Goal: Task Accomplishment & Management: Manage account settings

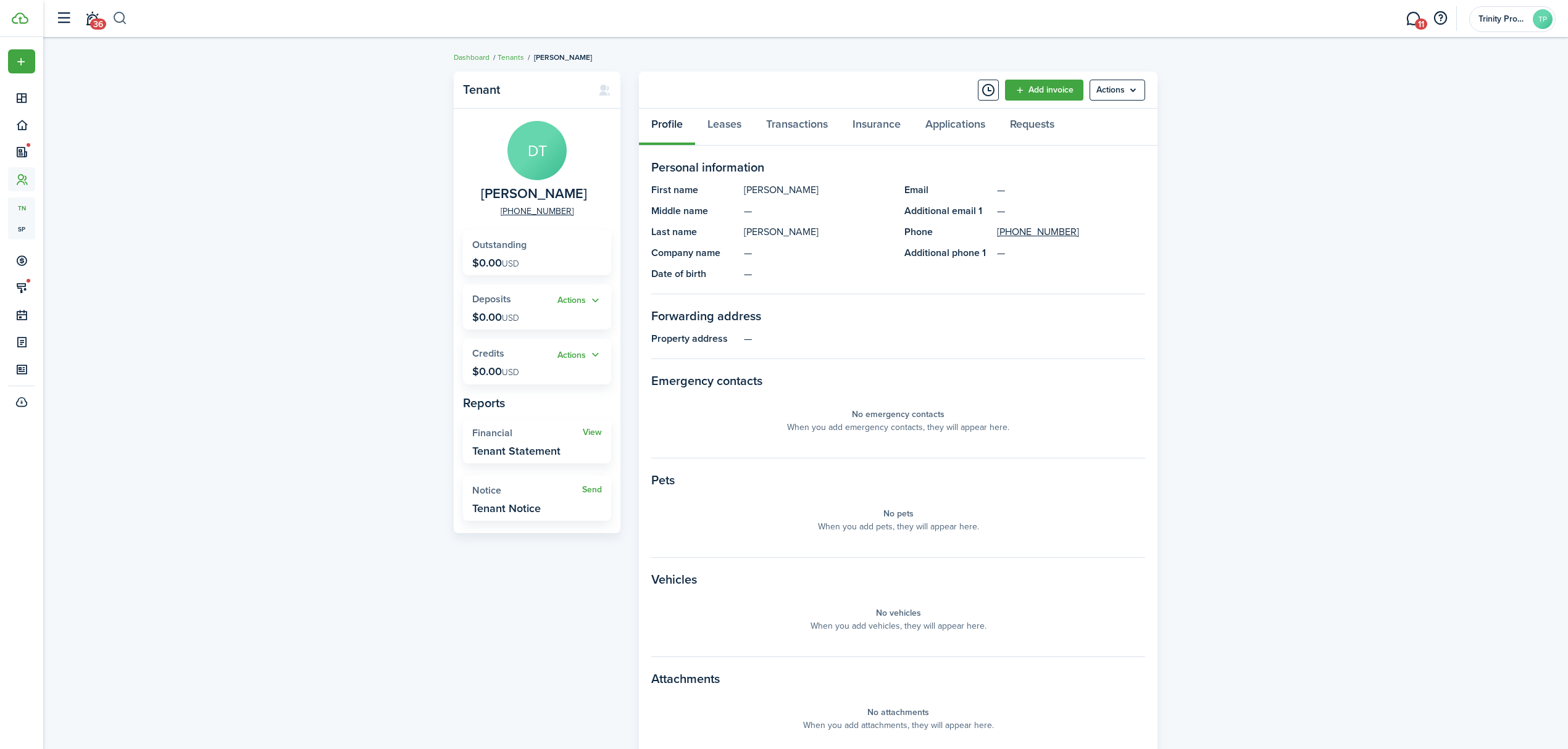
click at [120, 11] on button "button" at bounding box center [120, 18] width 15 height 21
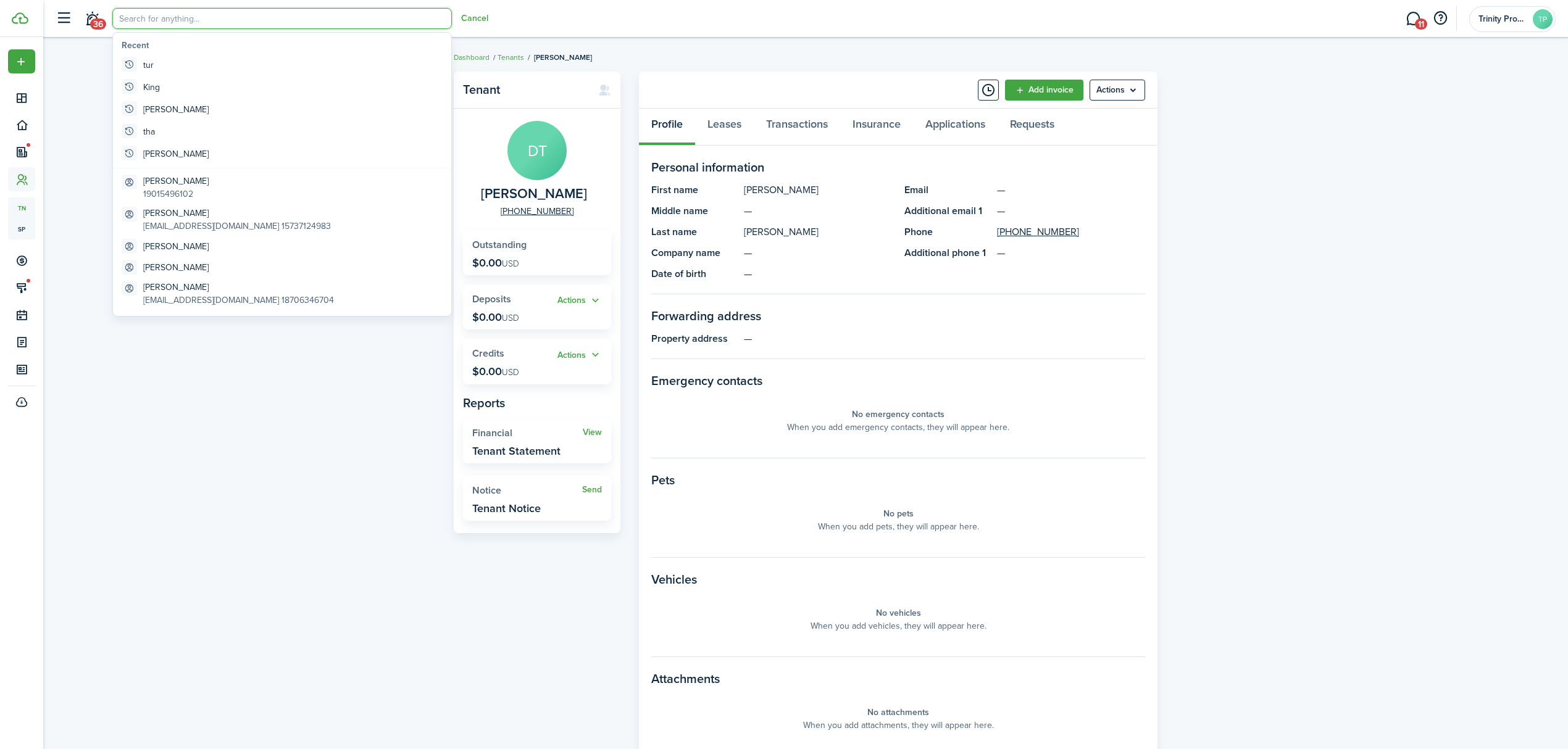
click at [136, 22] on input "search" at bounding box center [282, 18] width 339 height 21
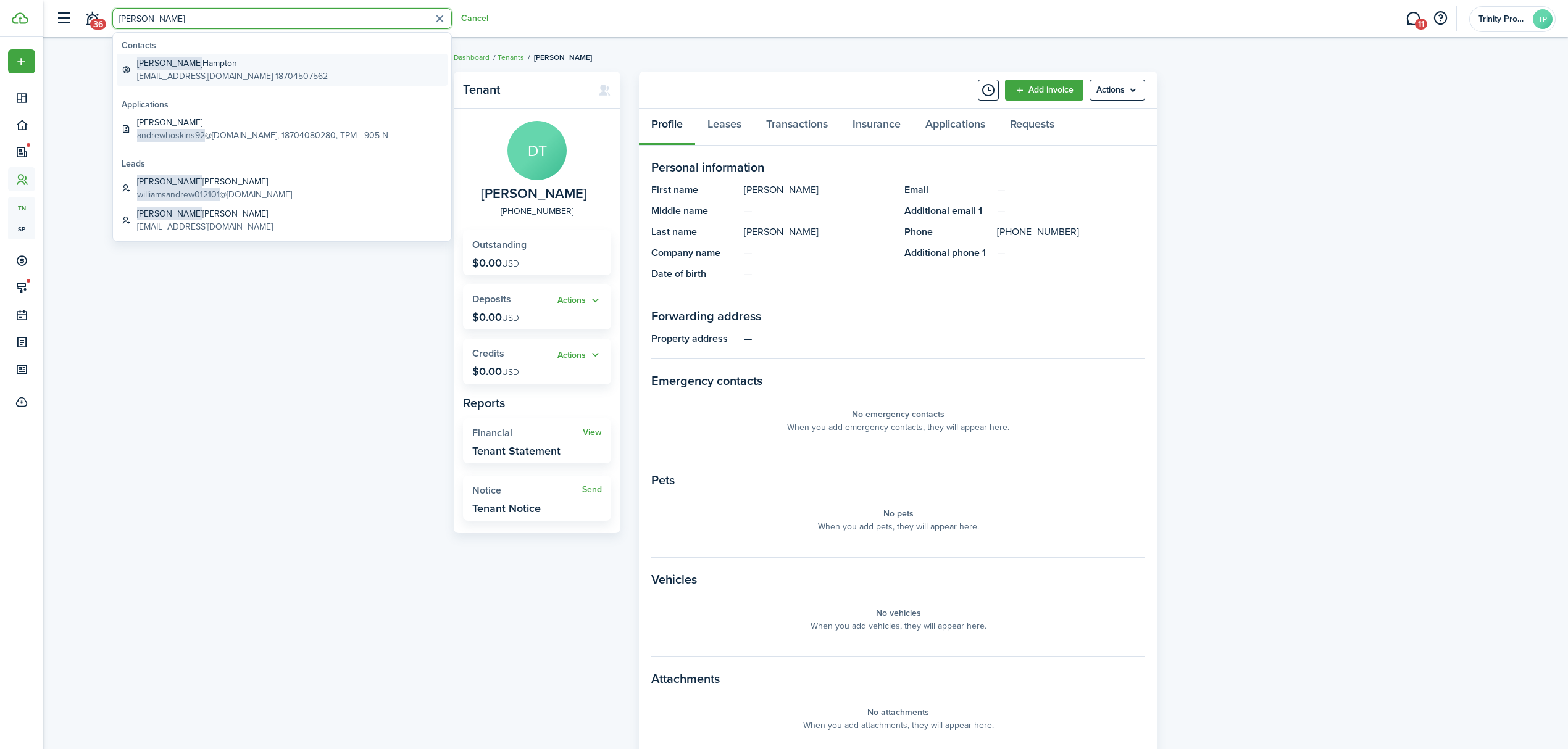
type input "[PERSON_NAME]"
click at [176, 72] on global-search-item-description "[EMAIL_ADDRESS][DOMAIN_NAME] 18704507562" at bounding box center [232, 76] width 191 height 13
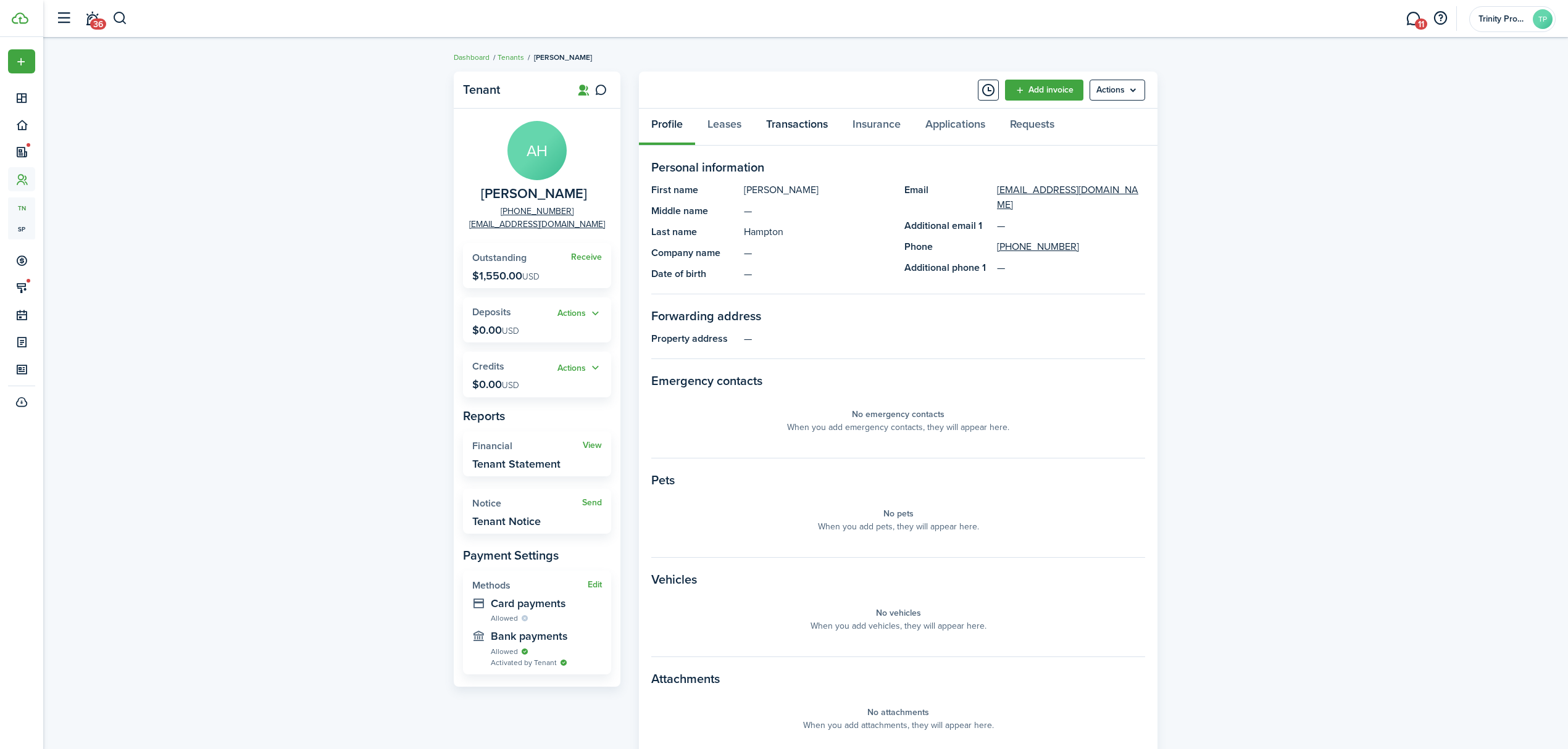
click at [811, 119] on link "Transactions" at bounding box center [797, 127] width 86 height 37
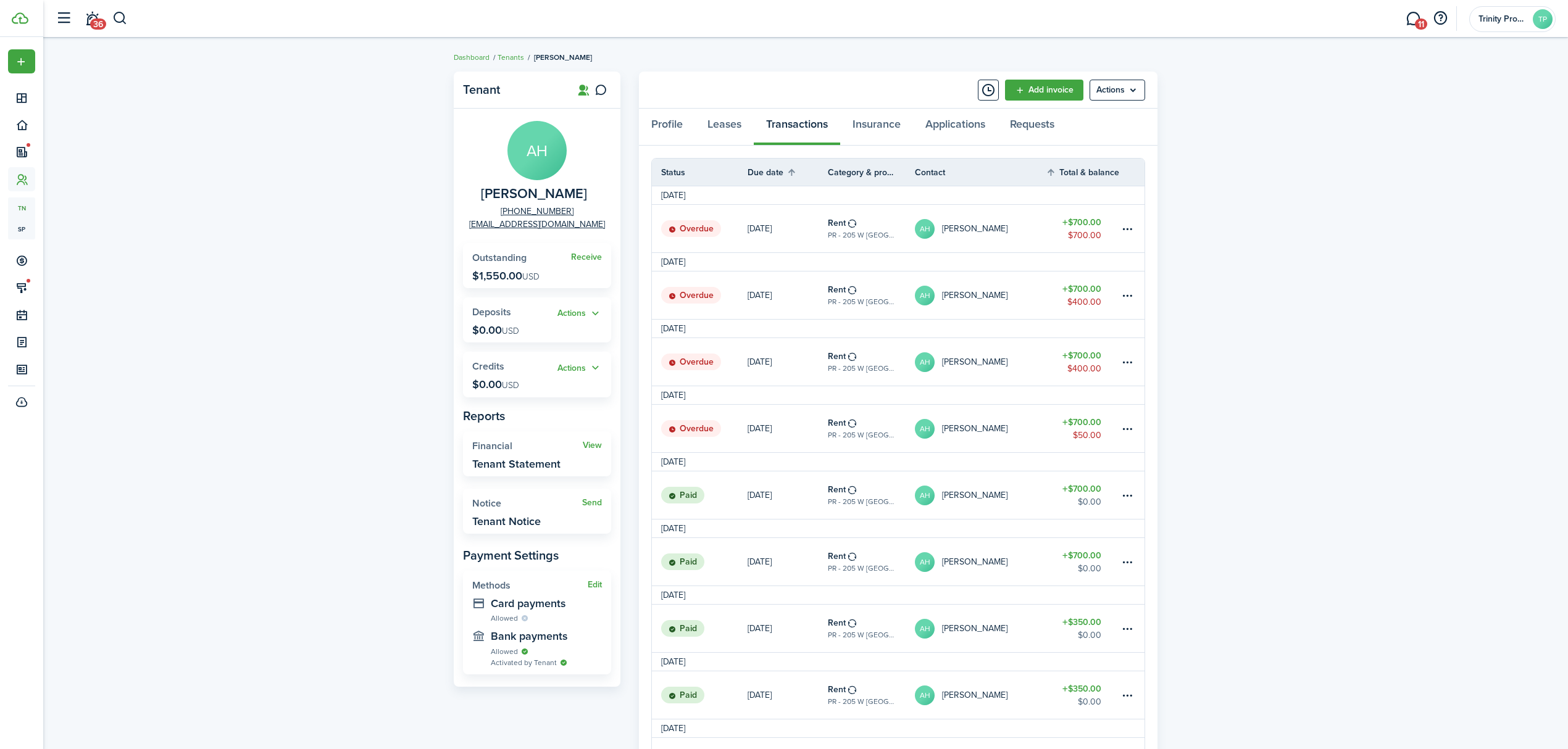
click at [1023, 222] on link "AH [PERSON_NAME]" at bounding box center [980, 228] width 131 height 48
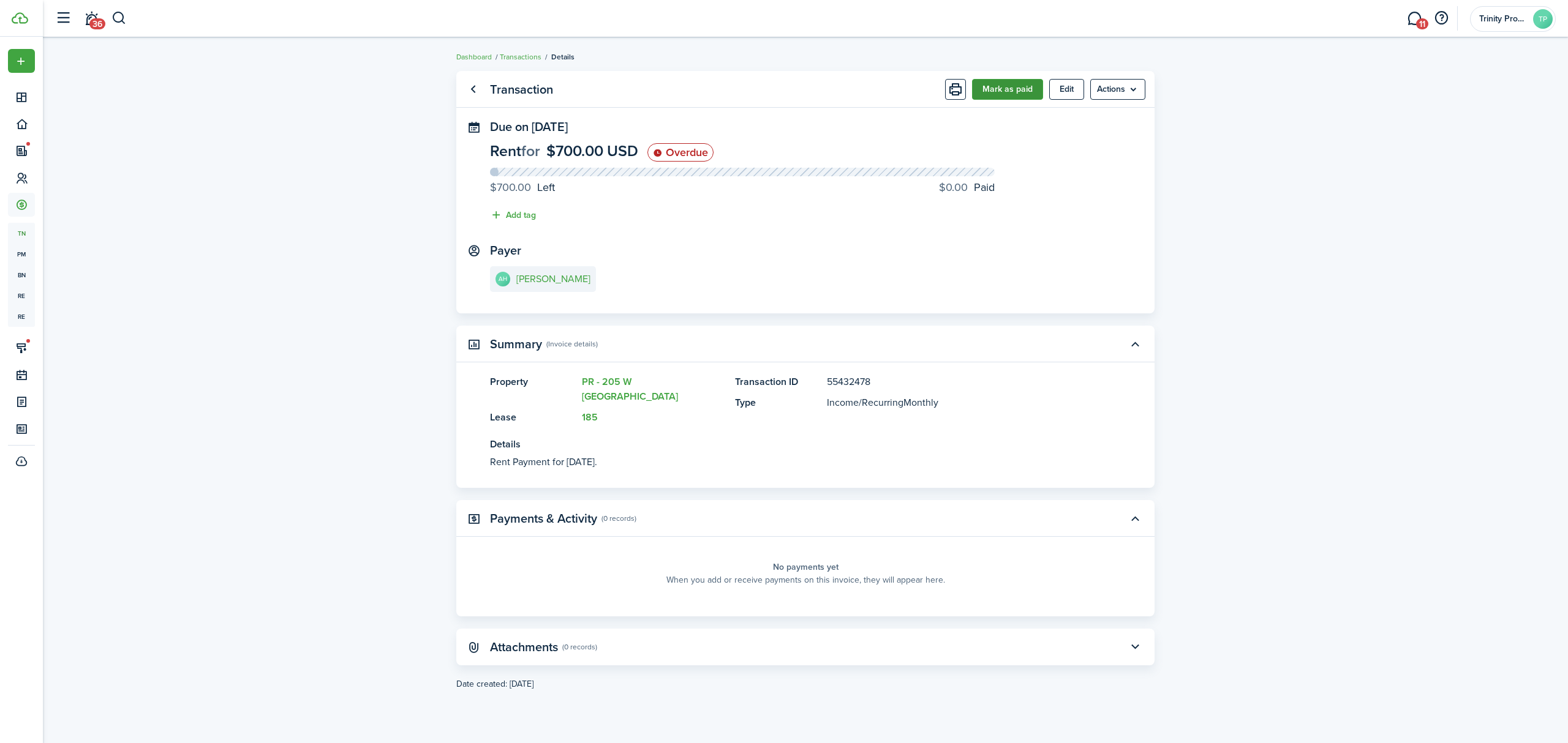
click at [1012, 92] on button "Mark as paid" at bounding box center [1007, 89] width 71 height 21
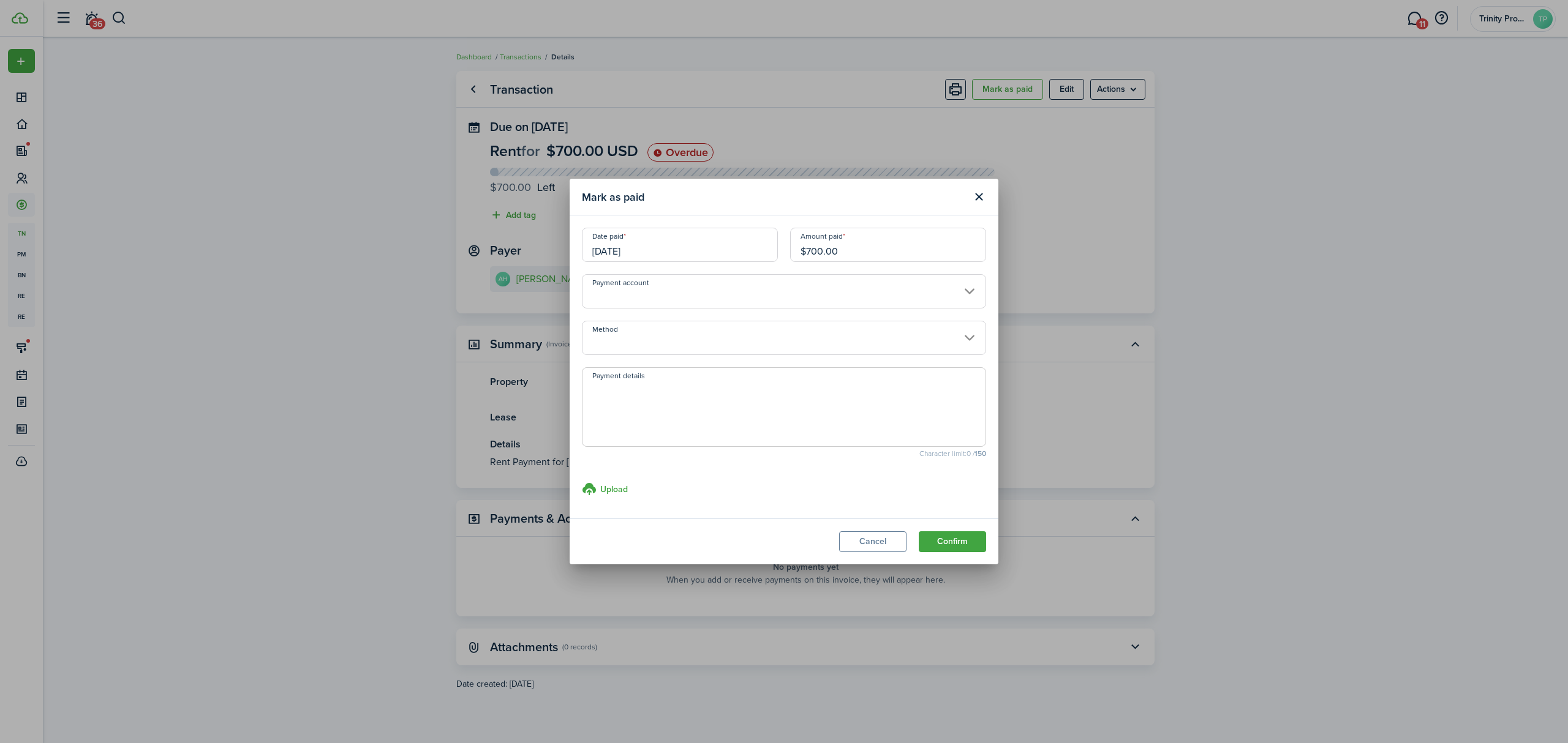
click at [831, 248] on input "$700.00" at bounding box center [888, 245] width 196 height 34
click at [804, 341] on input "Method" at bounding box center [784, 338] width 404 height 34
type input "$300.00"
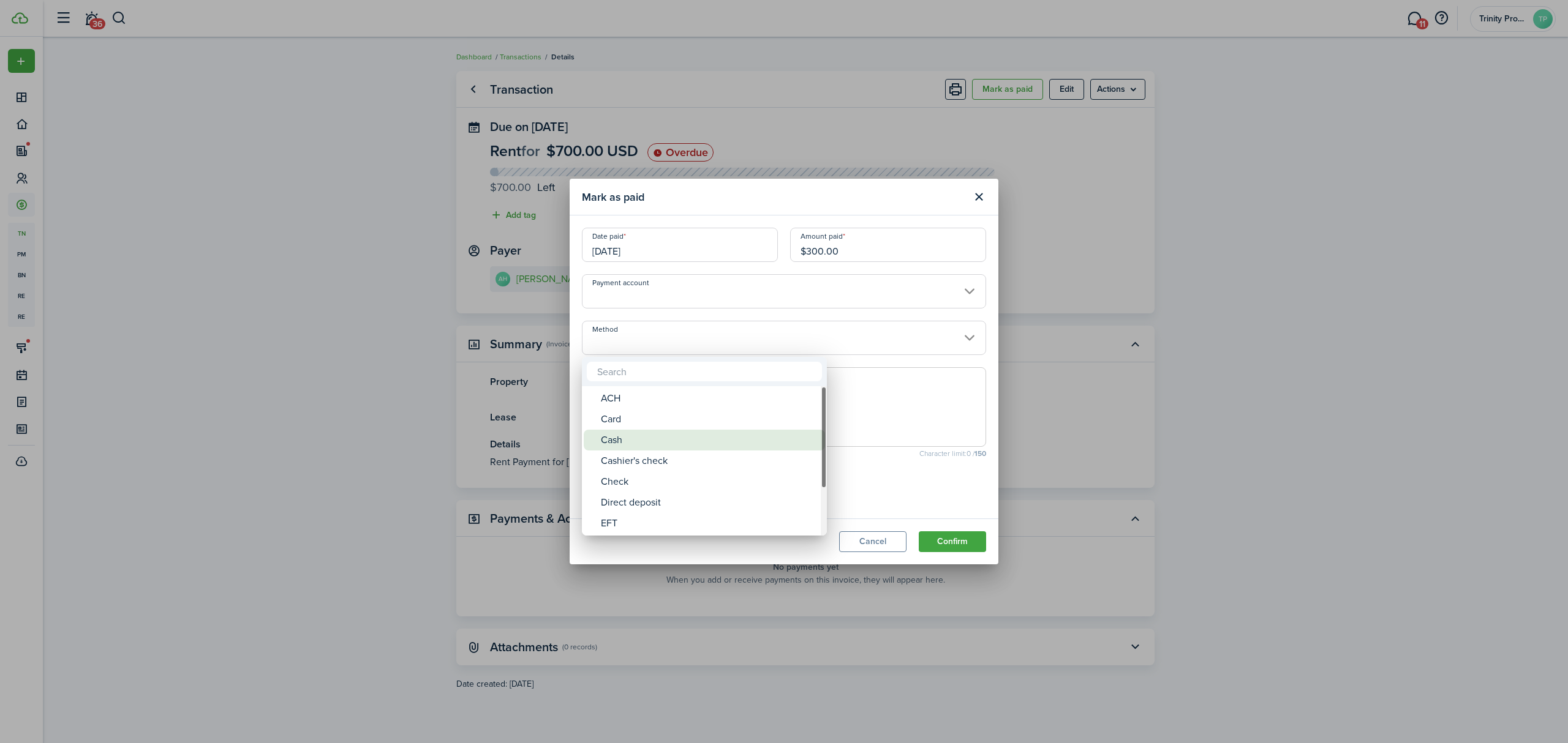
click at [657, 440] on div "Cash" at bounding box center [709, 440] width 217 height 21
type input "Cash"
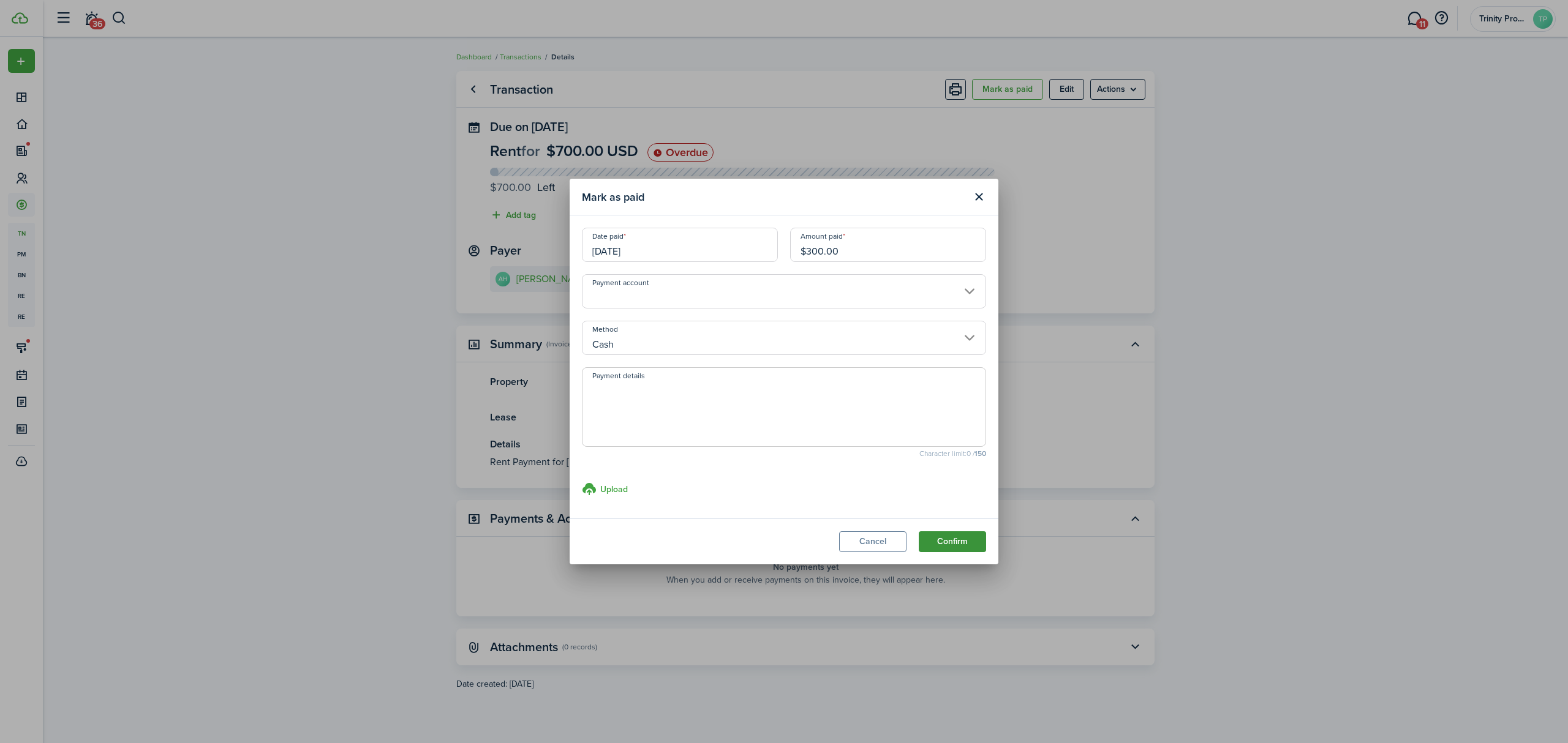
click at [939, 540] on button "Confirm" at bounding box center [952, 541] width 67 height 21
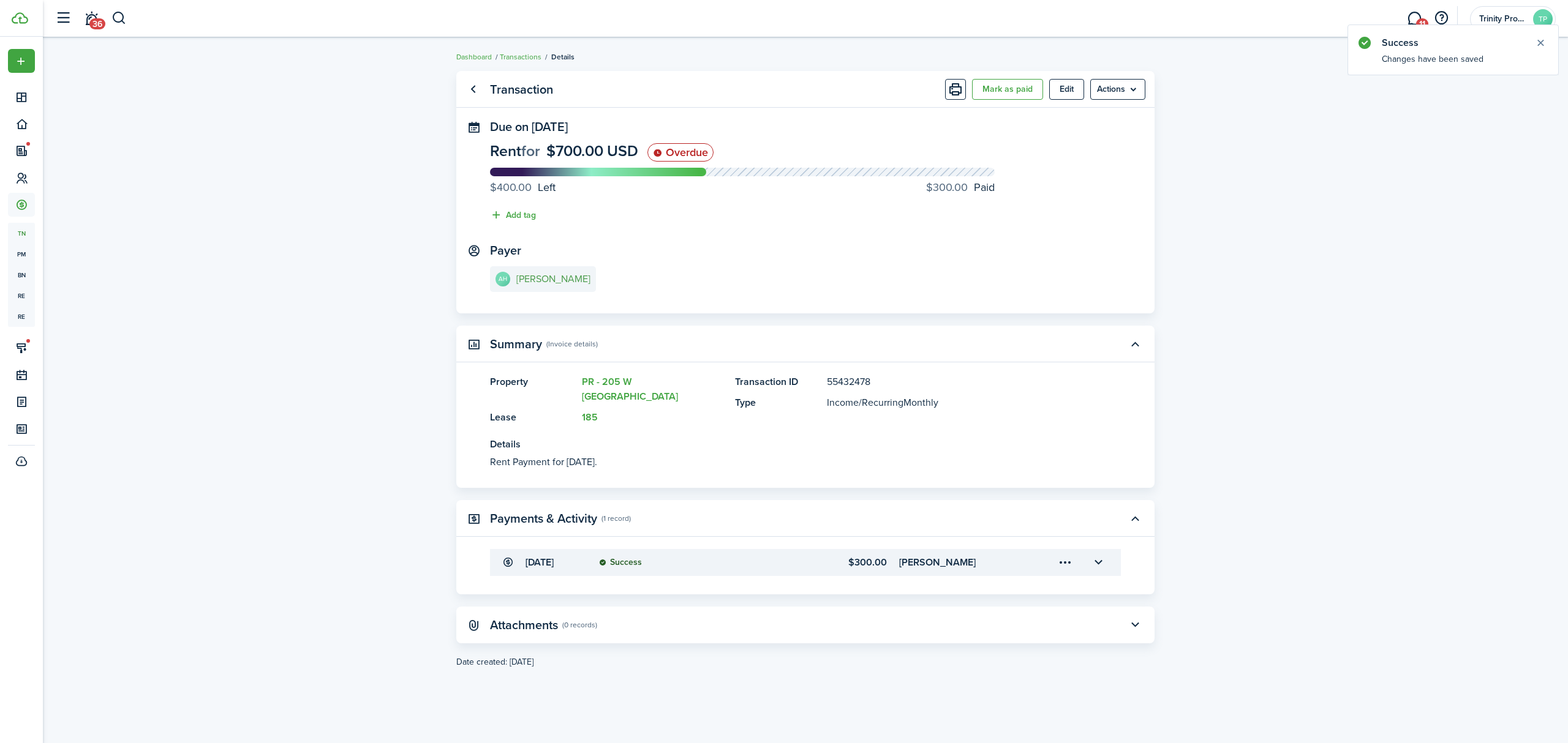
click at [542, 279] on e-details-info-title "[PERSON_NAME]" at bounding box center [553, 279] width 74 height 11
